Goal: Navigation & Orientation: Find specific page/section

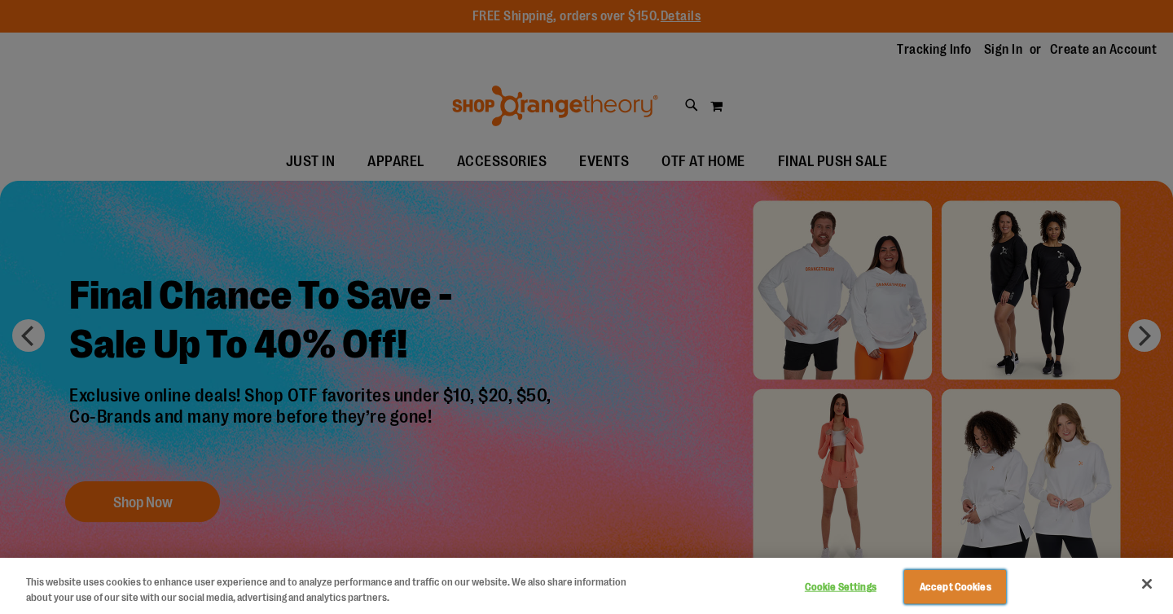
click at [934, 599] on button "Accept Cookies" at bounding box center [955, 587] width 102 height 34
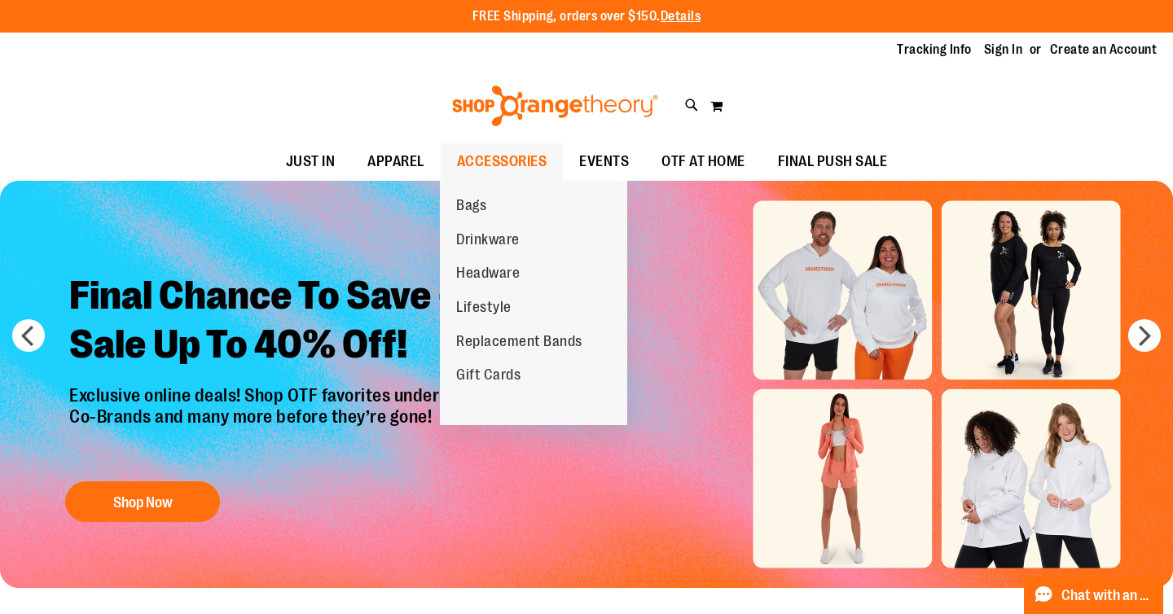
click at [499, 155] on span "ACCESSORIES" at bounding box center [502, 161] width 90 height 37
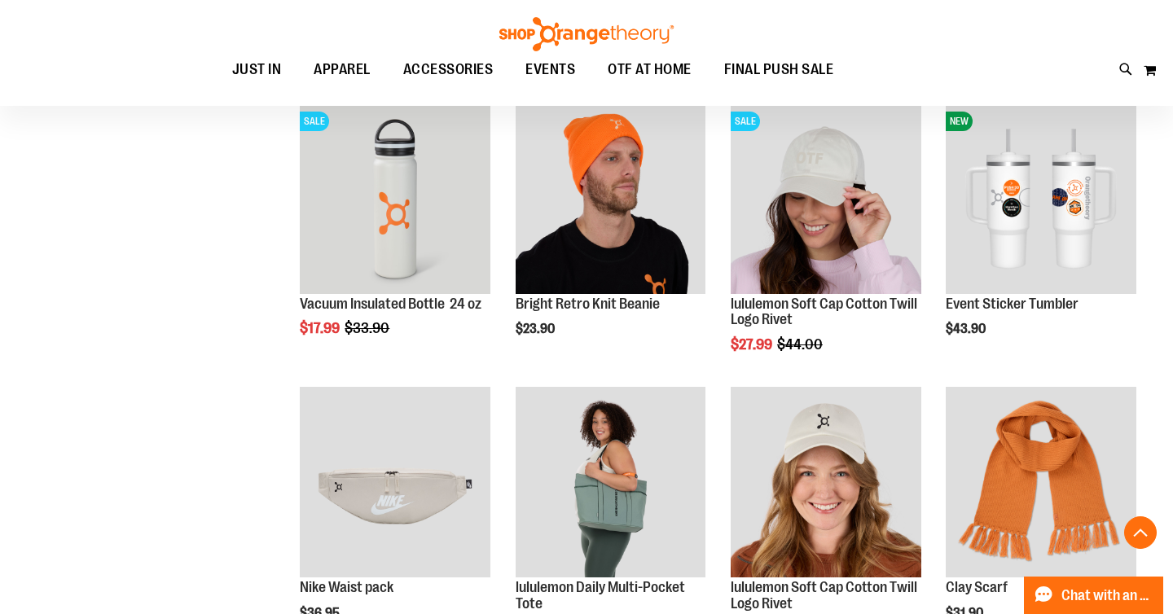
scroll to position [905, 0]
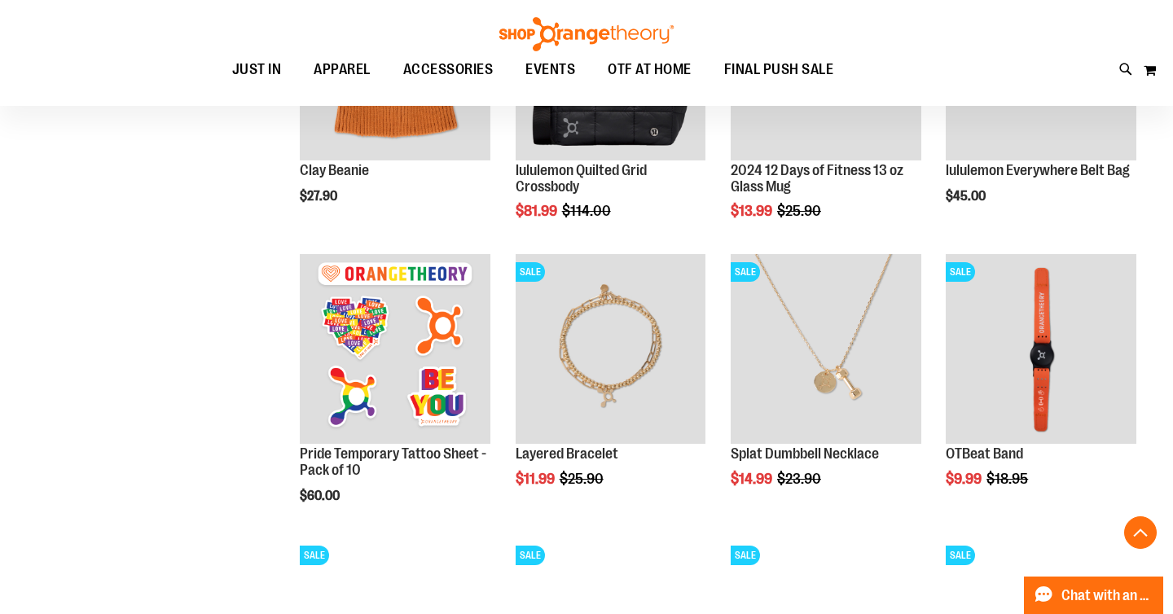
scroll to position [1611, 0]
